Goal: Browse casually: Explore the website without a specific task or goal

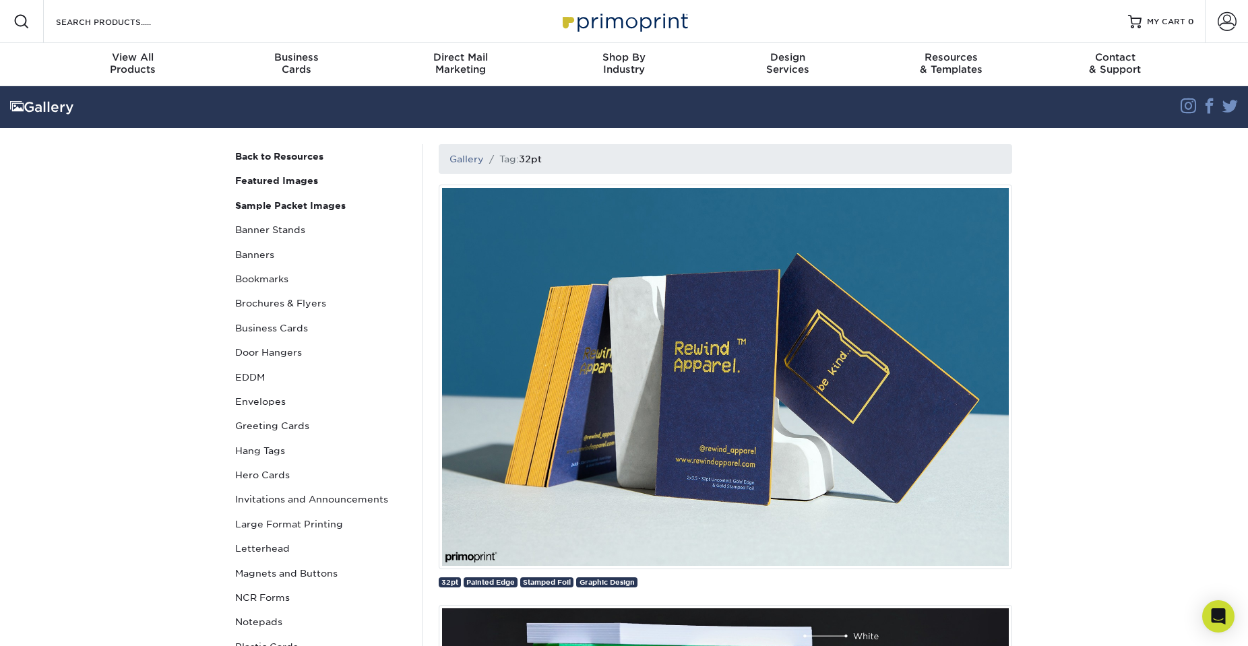
click at [773, 406] on img at bounding box center [725, 377] width 573 height 385
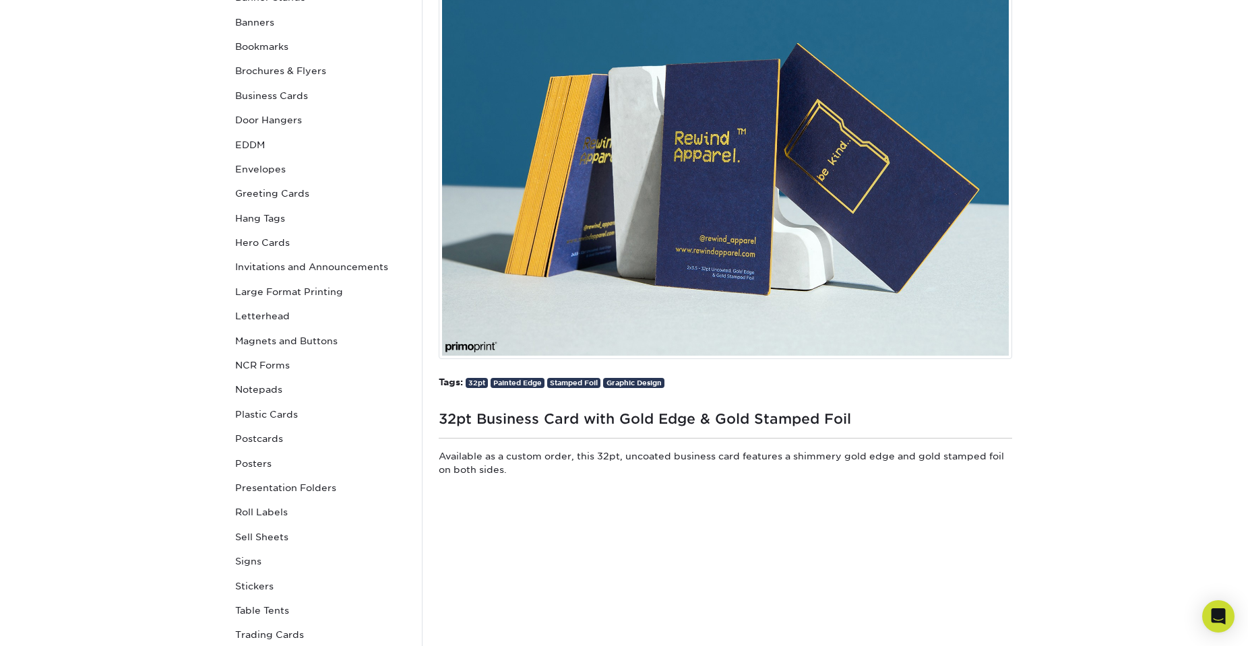
scroll to position [271, 0]
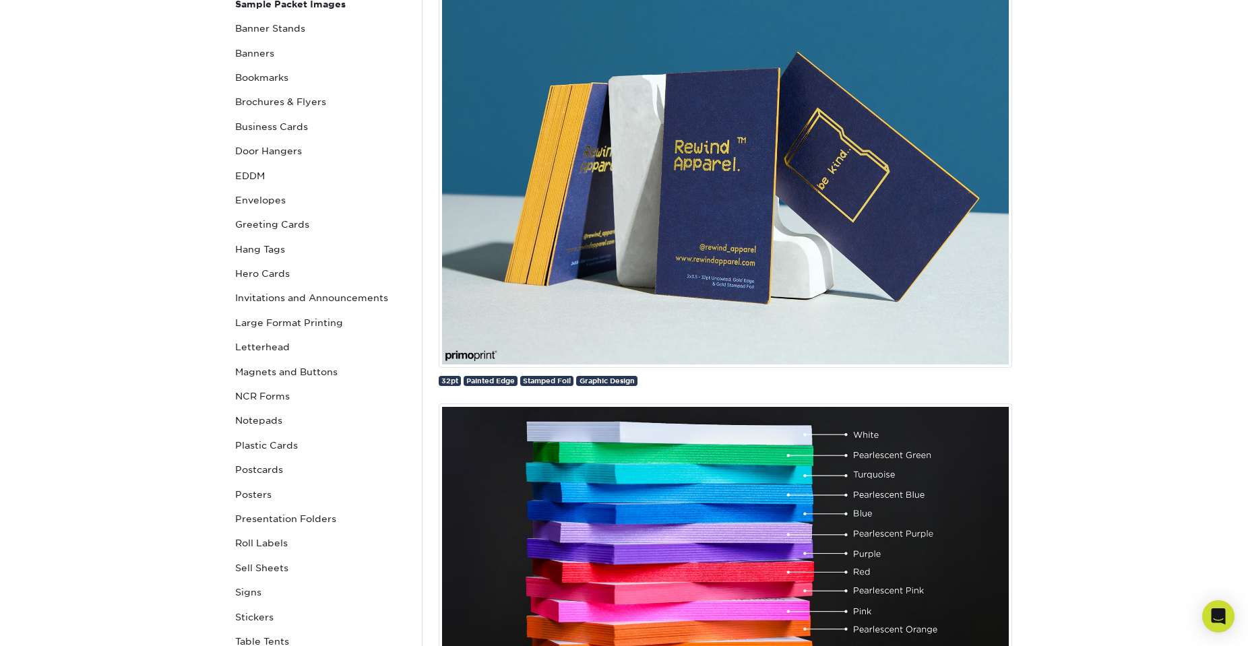
scroll to position [253, 0]
